Goal: Find specific page/section: Find specific page/section

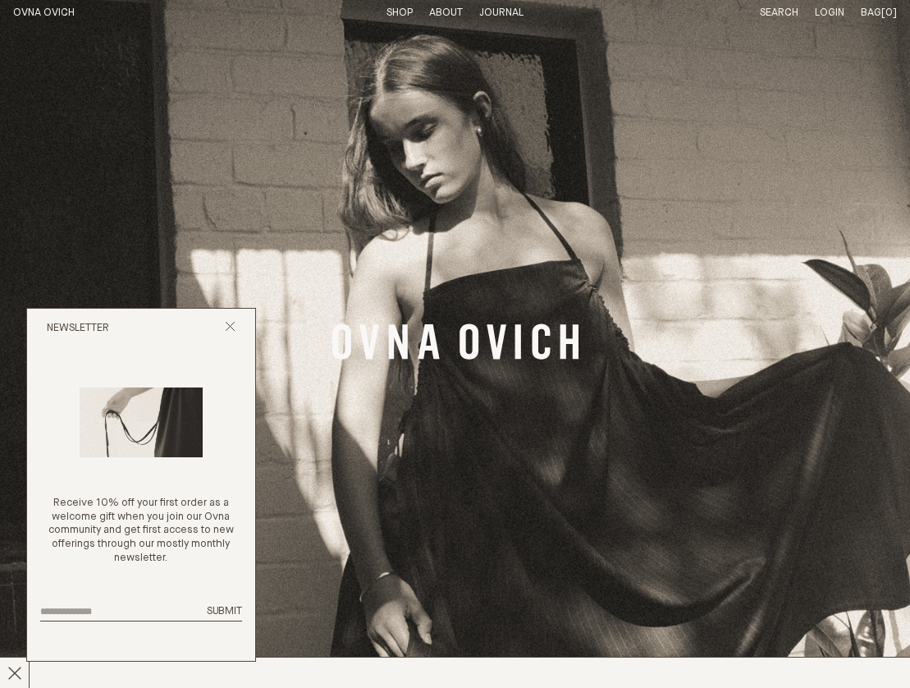
click at [436, 10] on p "About" at bounding box center [446, 14] width 34 height 14
click at [382, 11] on link "Story" at bounding box center [386, 12] width 32 height 11
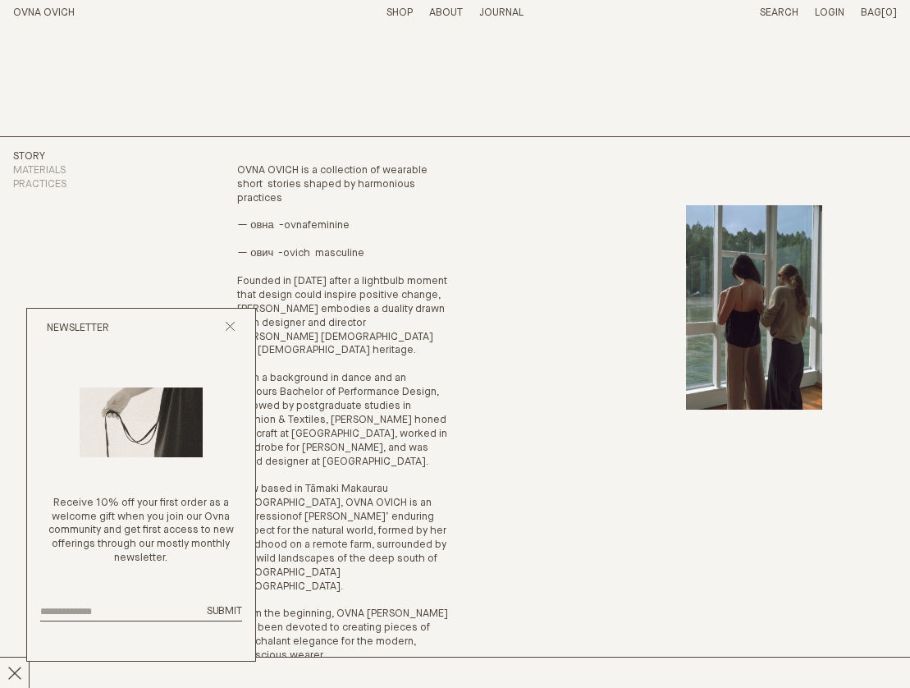
click at [228, 322] on div "Newsletter" at bounding box center [141, 328] width 228 height 39
click at [223, 330] on div "Newsletter" at bounding box center [141, 328] width 228 height 39
click at [231, 331] on line "Close popup" at bounding box center [230, 326] width 9 height 9
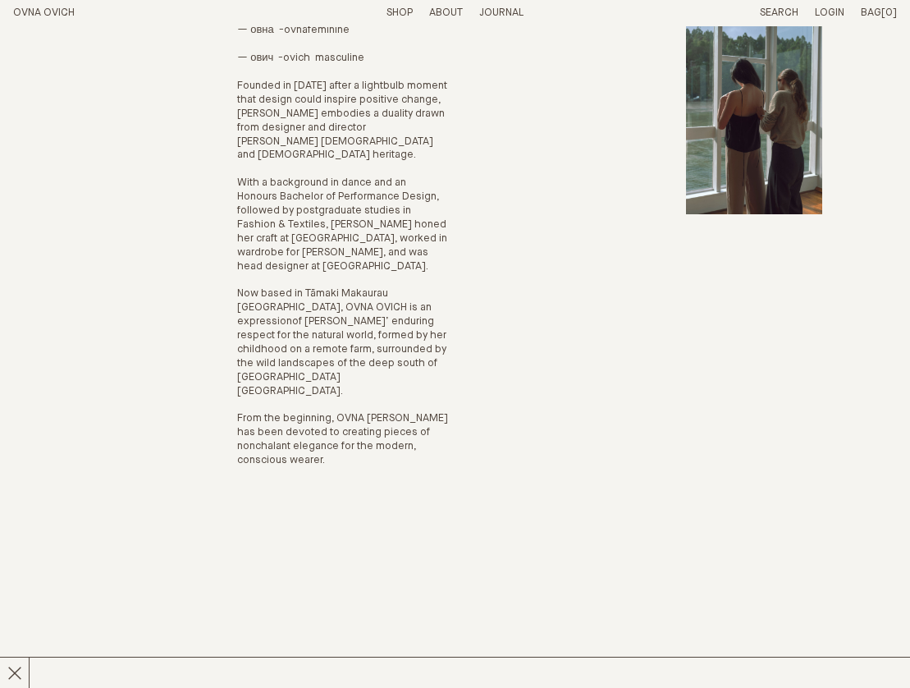
scroll to position [194, 0]
